Goal: Check status: Check status

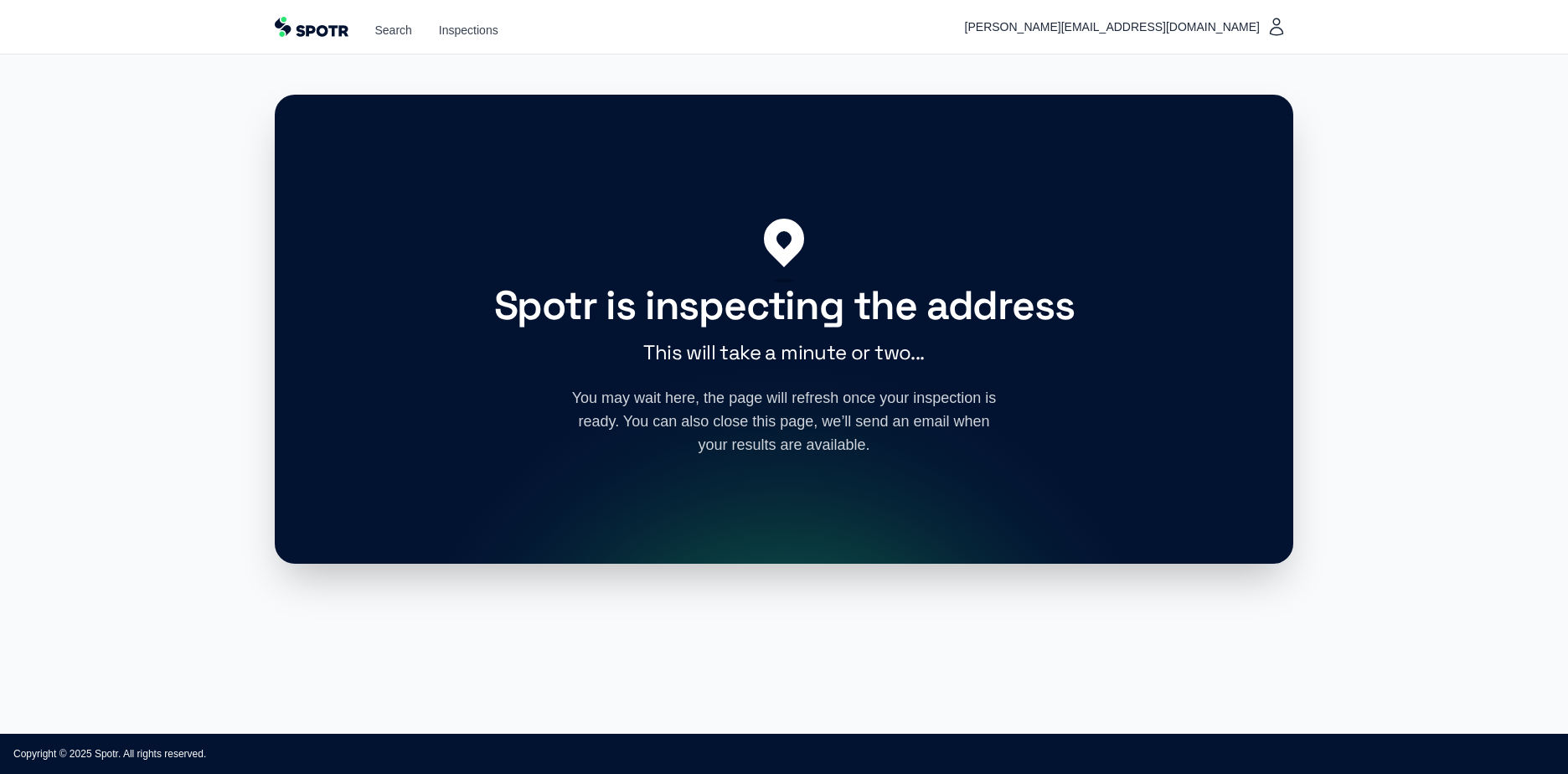
click at [620, 309] on h2 "Spotr is inspecting the address" at bounding box center [784, 305] width 643 height 40
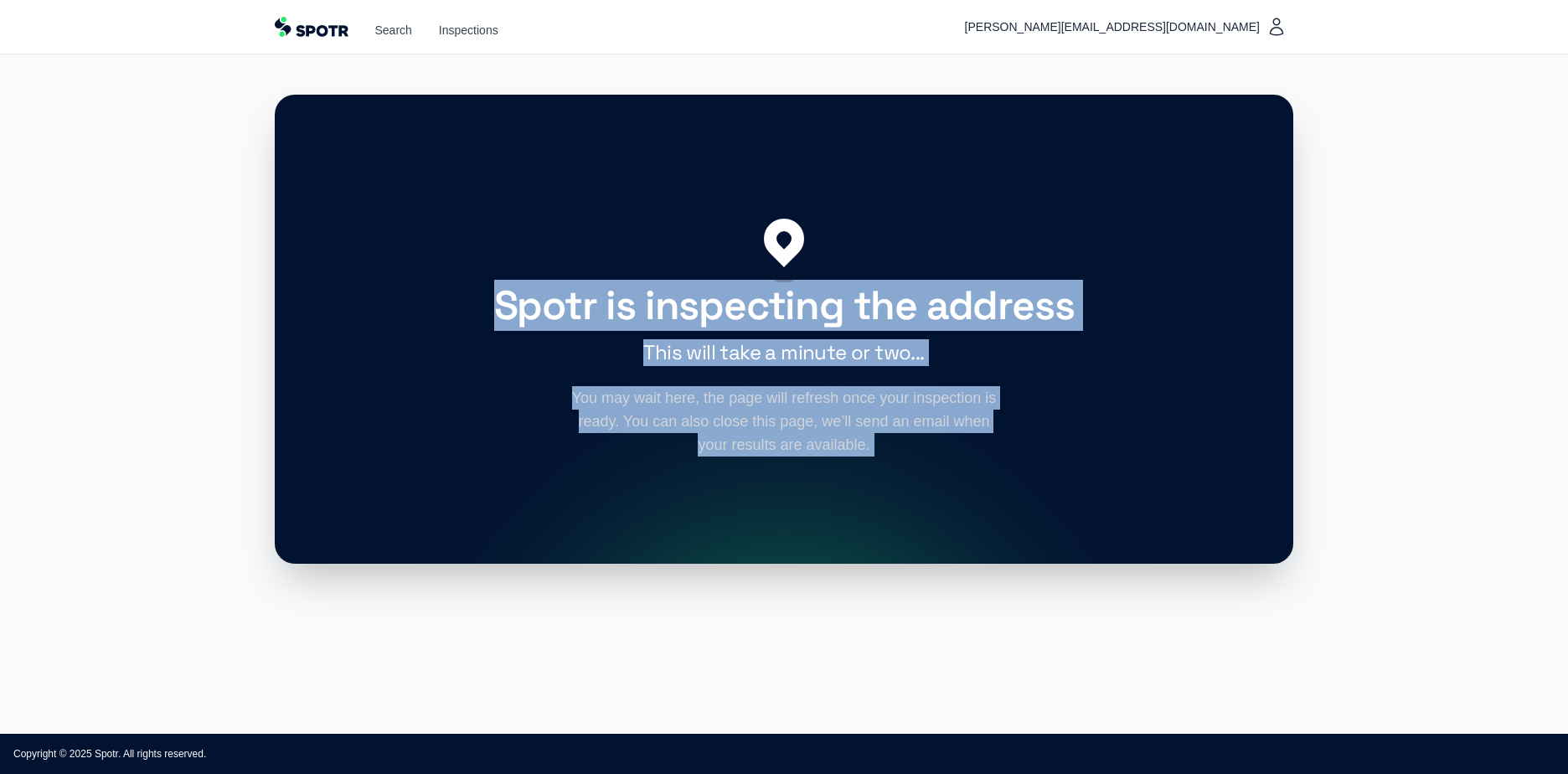
drag, startPoint x: 664, startPoint y: 199, endPoint x: 919, endPoint y: 465, distance: 368.5
click at [919, 465] on div "Spotr is inspecting the address This will take a minute or two... You may wait …" at bounding box center [784, 329] width 1019 height 469
click at [919, 465] on circle at bounding box center [784, 758] width 857 height 857
drag, startPoint x: 919, startPoint y: 465, endPoint x: 599, endPoint y: 210, distance: 409.2
click at [599, 210] on div "Spotr is inspecting the address This will take a minute or two... You may wait …" at bounding box center [784, 329] width 1019 height 469
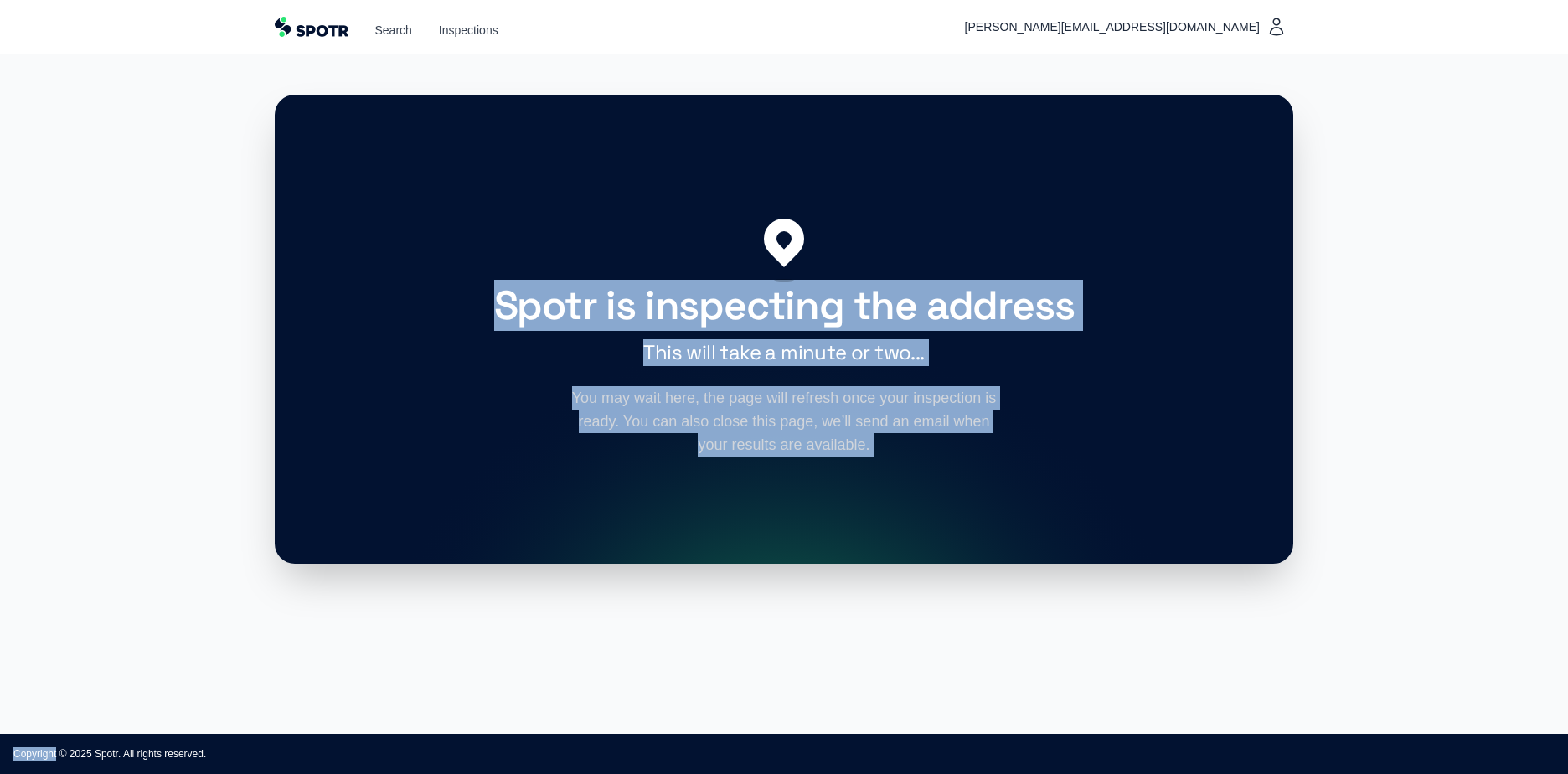
click at [599, 209] on div "Spotr is inspecting the address This will take a minute or two... You may wait …" at bounding box center [784, 329] width 1019 height 469
drag, startPoint x: 621, startPoint y: 272, endPoint x: 720, endPoint y: 455, distance: 208.1
click at [720, 455] on div "Spotr is inspecting the address This will take a minute or two... You may wait …" at bounding box center [784, 329] width 1019 height 469
click at [720, 455] on p "You may wait here, the page will refresh once your inspection is ready. You can…" at bounding box center [784, 420] width 429 height 71
drag, startPoint x: 720, startPoint y: 455, endPoint x: 585, endPoint y: 298, distance: 207.1
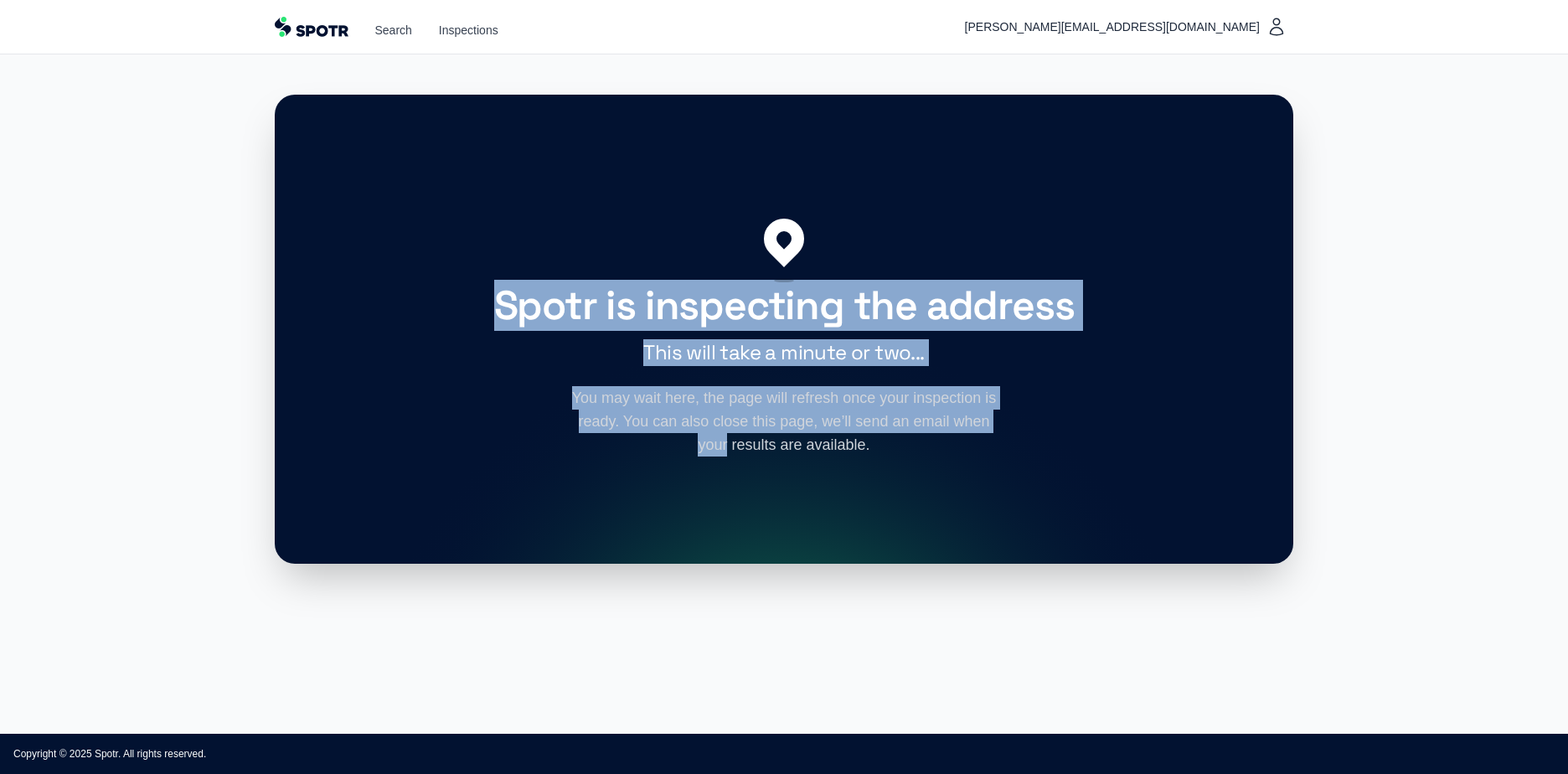
click at [585, 298] on div "Spotr is inspecting the address This will take a minute or two... You may wait …" at bounding box center [784, 329] width 1019 height 469
click at [584, 294] on h2 "Spotr is inspecting the address" at bounding box center [784, 305] width 643 height 40
drag, startPoint x: 641, startPoint y: 376, endPoint x: 716, endPoint y: 488, distance: 134.8
click at [716, 488] on div "Spotr is inspecting the address This will take a minute or two... You may wait …" at bounding box center [784, 329] width 1019 height 469
click at [716, 488] on circle at bounding box center [784, 758] width 857 height 857
